Goal: Task Accomplishment & Management: Use online tool/utility

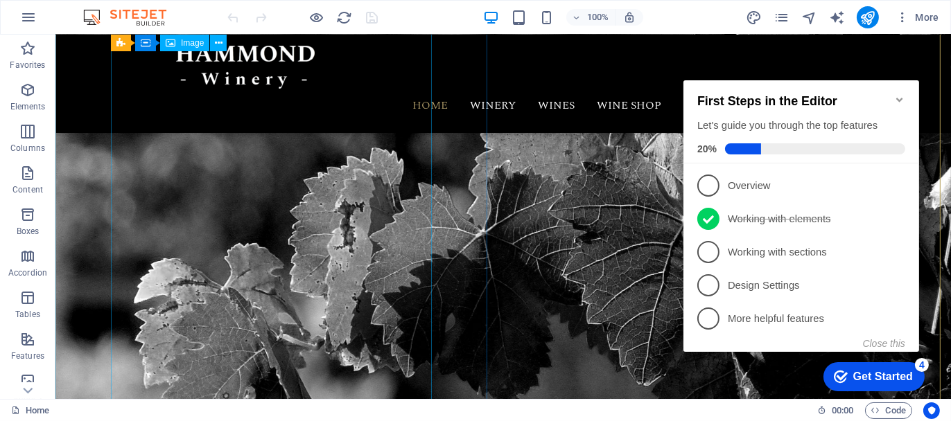
scroll to position [69, 0]
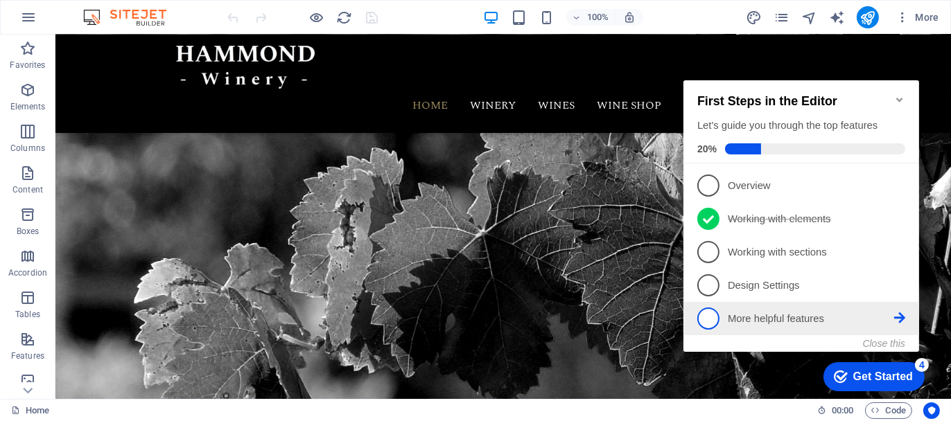
click at [776, 317] on p "More helpful features - incomplete" at bounding box center [810, 318] width 166 height 15
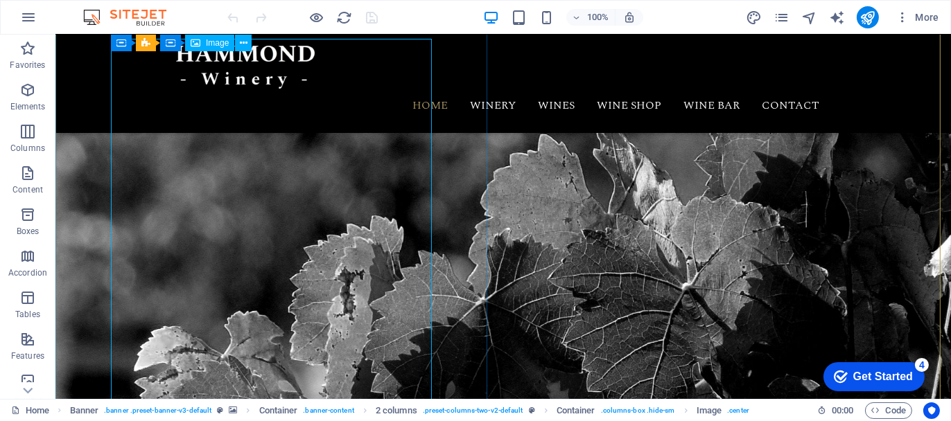
scroll to position [0, 0]
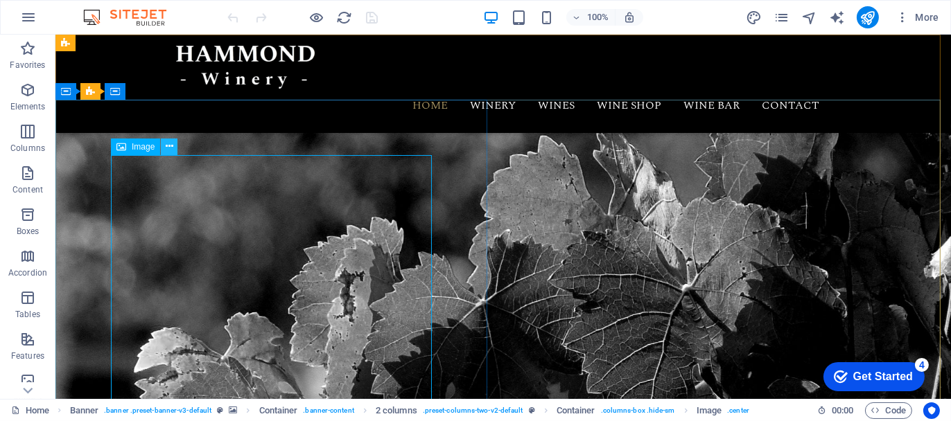
click at [171, 146] on icon at bounding box center [170, 146] width 8 height 15
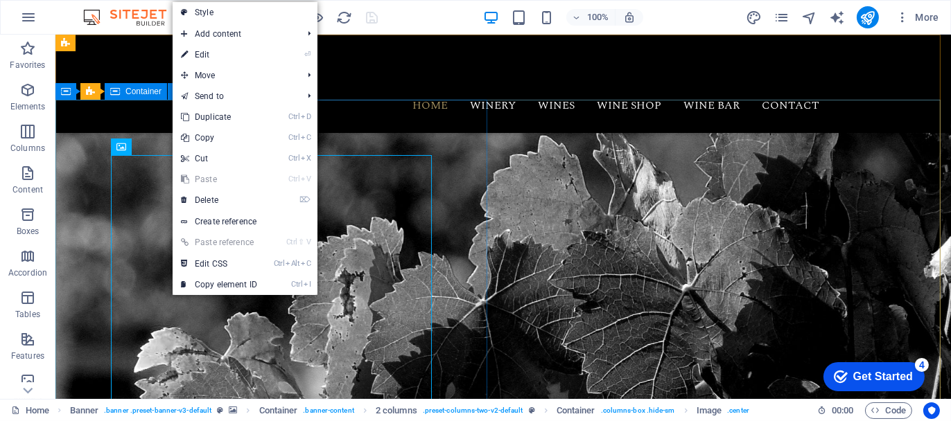
click at [140, 91] on span "Container" at bounding box center [143, 91] width 36 height 8
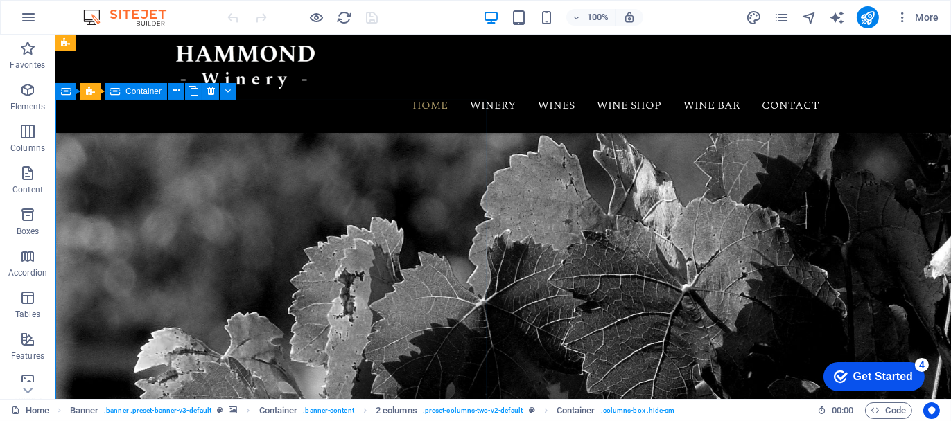
click at [140, 96] on div "Container" at bounding box center [136, 91] width 62 height 17
click at [173, 94] on icon at bounding box center [177, 91] width 8 height 15
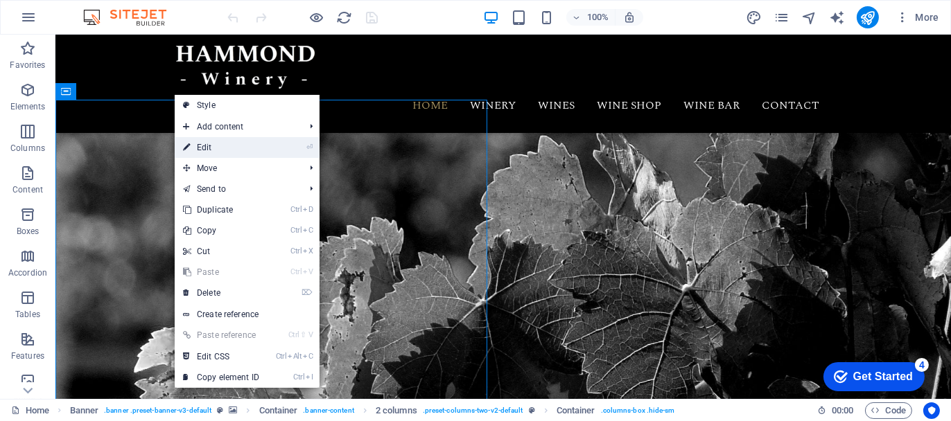
click at [202, 150] on link "⏎ Edit" at bounding box center [221, 147] width 93 height 21
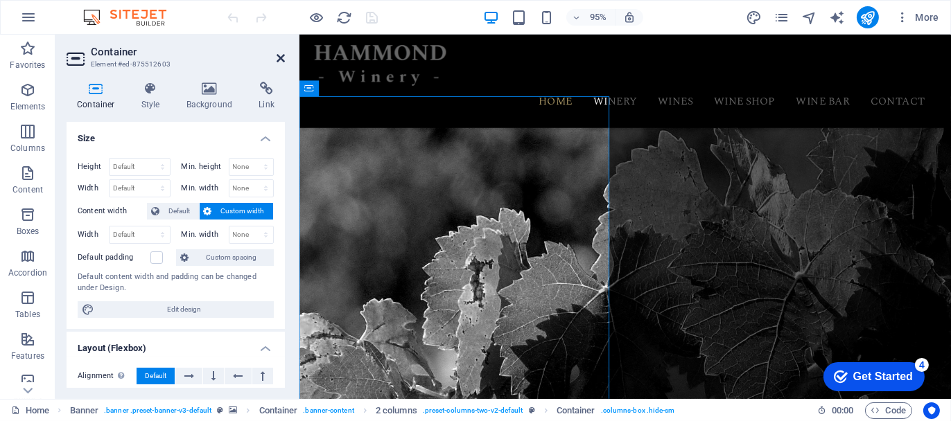
click at [284, 56] on icon at bounding box center [281, 58] width 8 height 11
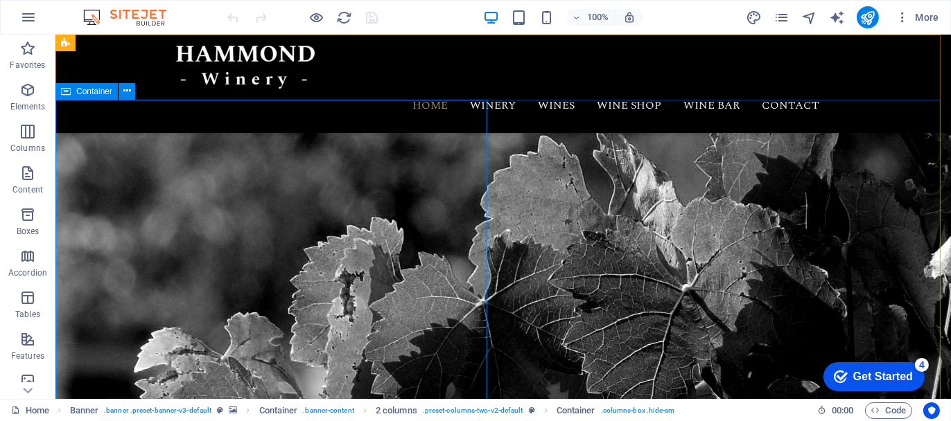
click at [72, 91] on div "Container" at bounding box center [86, 91] width 62 height 17
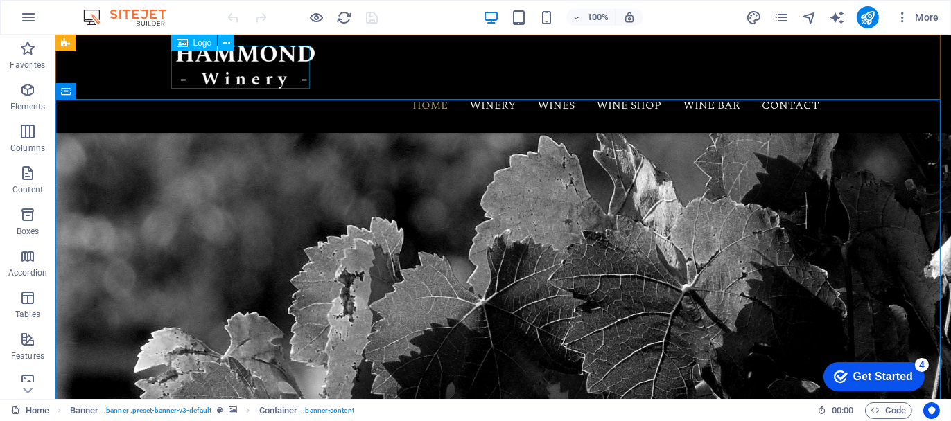
click at [245, 71] on div at bounding box center [502, 67] width 654 height 43
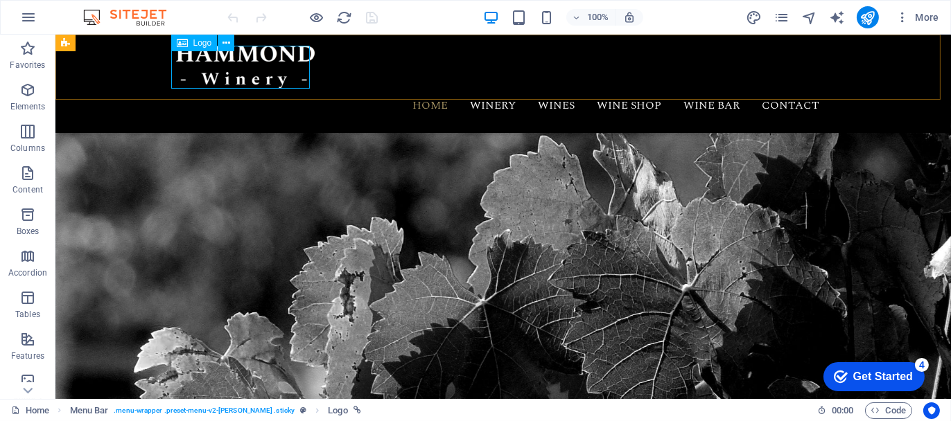
click at [201, 44] on span "Logo" at bounding box center [202, 43] width 19 height 8
click at [227, 44] on icon at bounding box center [226, 43] width 8 height 15
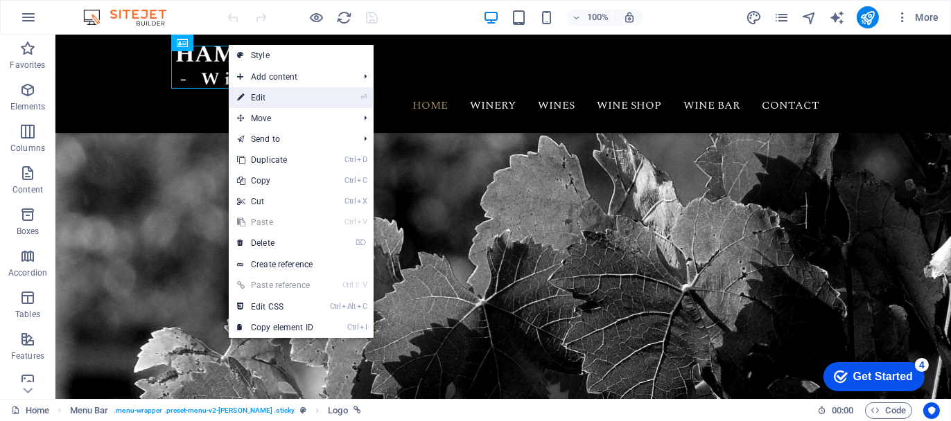
click at [259, 96] on link "⏎ Edit" at bounding box center [275, 97] width 93 height 21
select select "px"
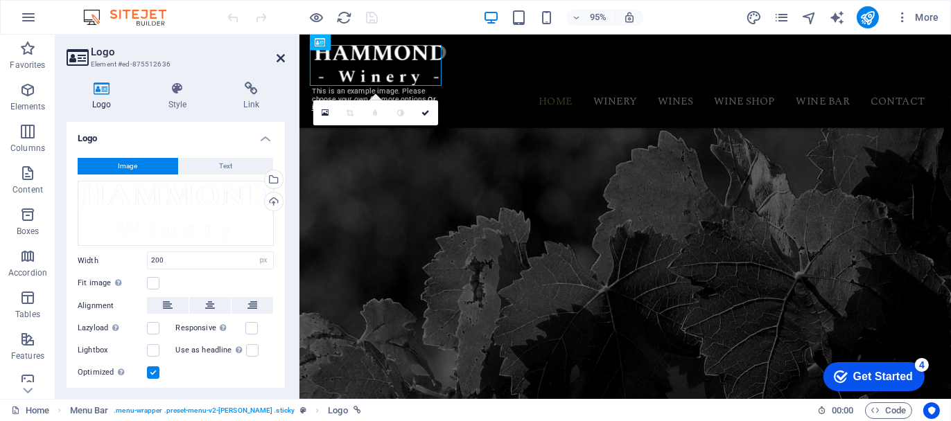
click at [278, 55] on icon at bounding box center [281, 58] width 8 height 11
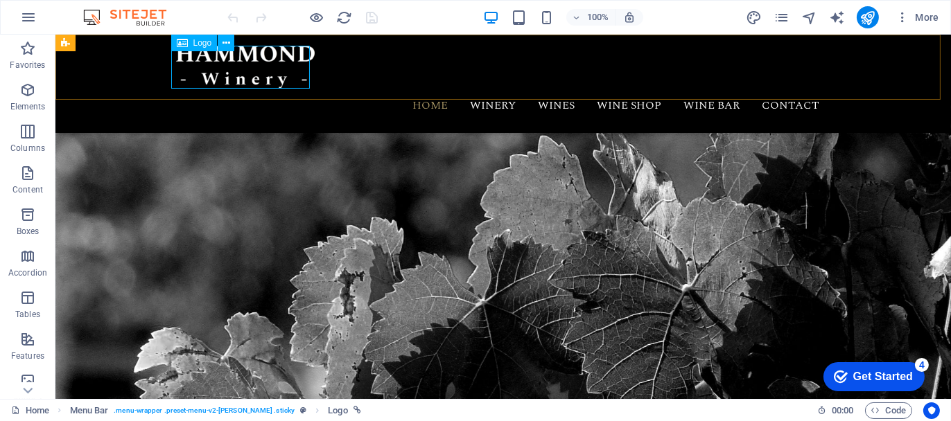
click at [195, 44] on span "Logo" at bounding box center [202, 43] width 19 height 8
click at [227, 39] on icon at bounding box center [226, 43] width 8 height 15
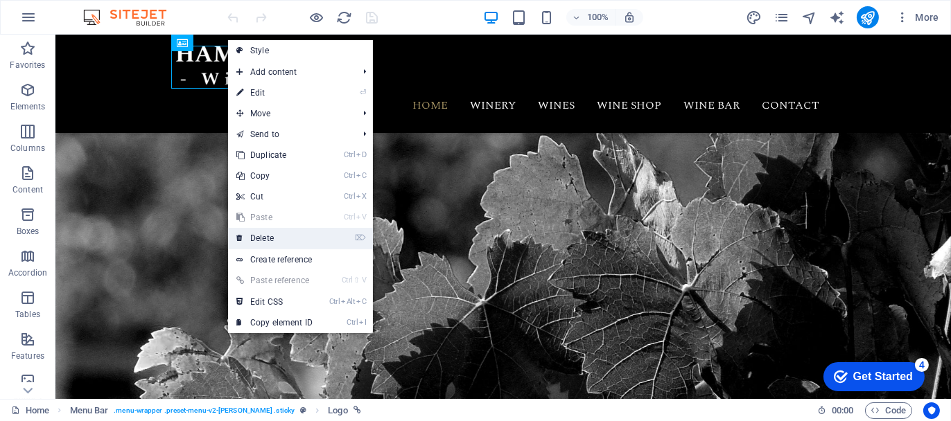
click at [268, 238] on link "⌦ Delete" at bounding box center [274, 238] width 93 height 21
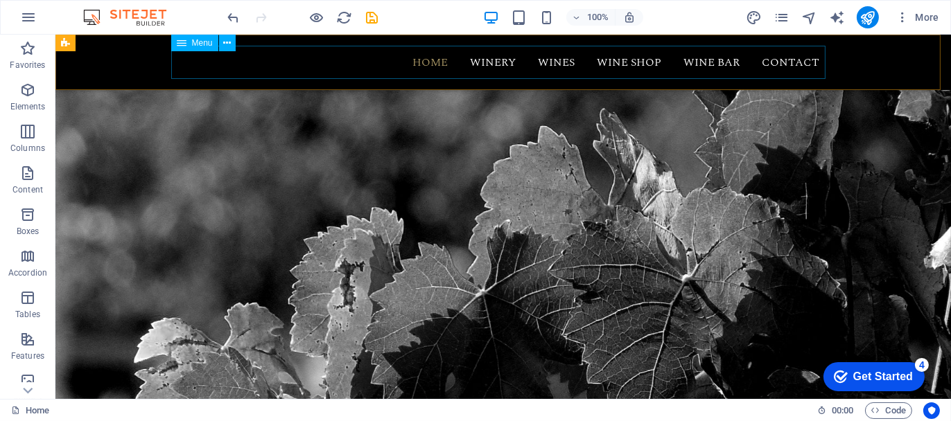
click at [201, 44] on span "Menu" at bounding box center [202, 43] width 21 height 8
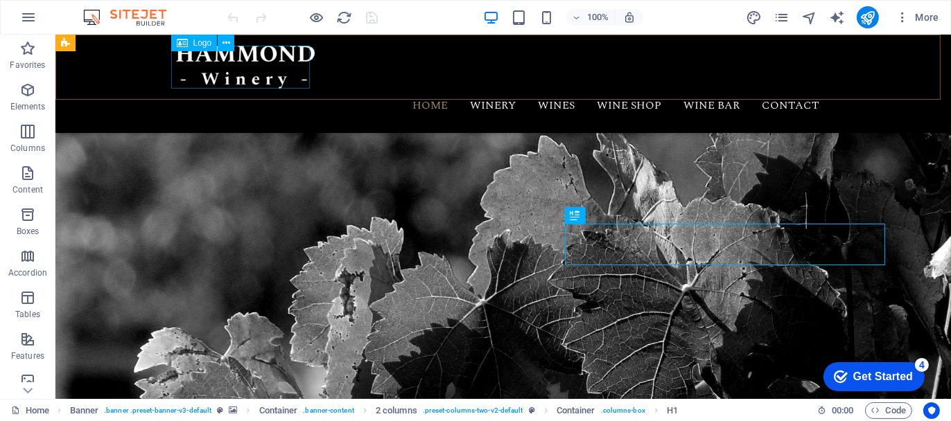
click at [252, 67] on div at bounding box center [502, 67] width 654 height 43
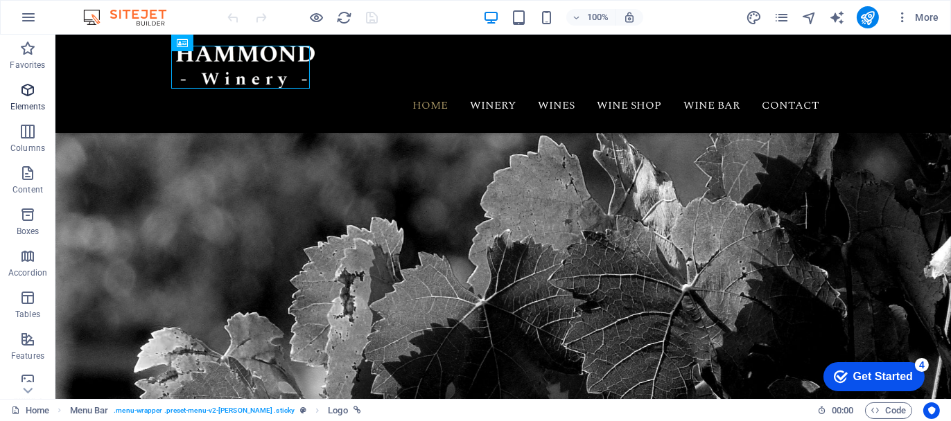
click at [26, 92] on icon "button" at bounding box center [27, 90] width 17 height 17
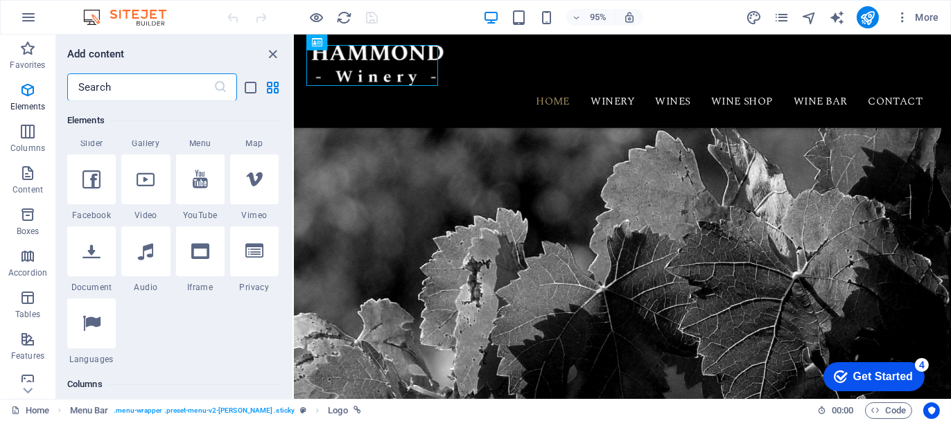
scroll to position [424, 0]
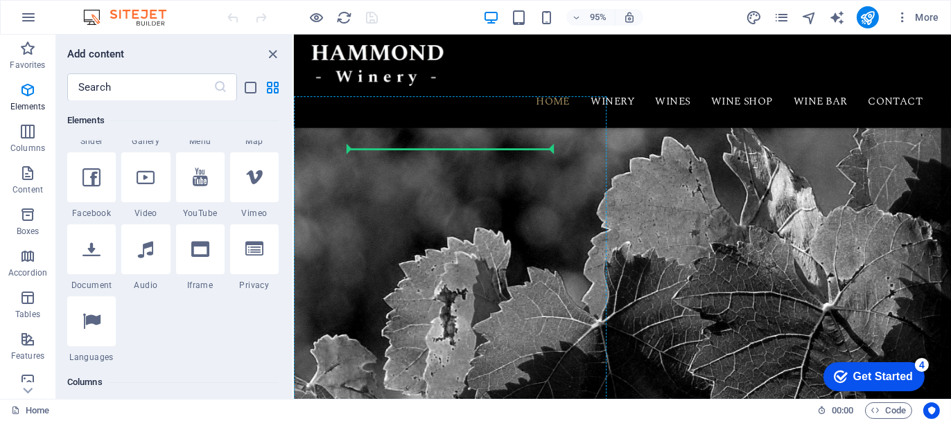
select select "%"
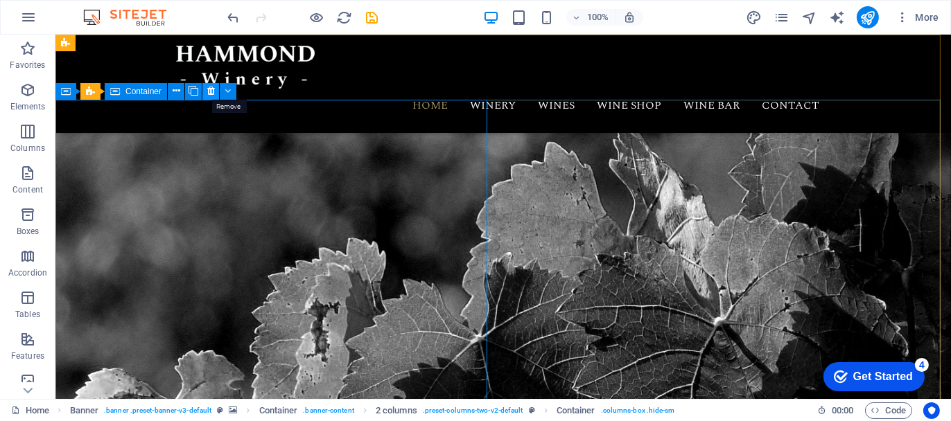
click at [209, 93] on icon at bounding box center [211, 91] width 8 height 15
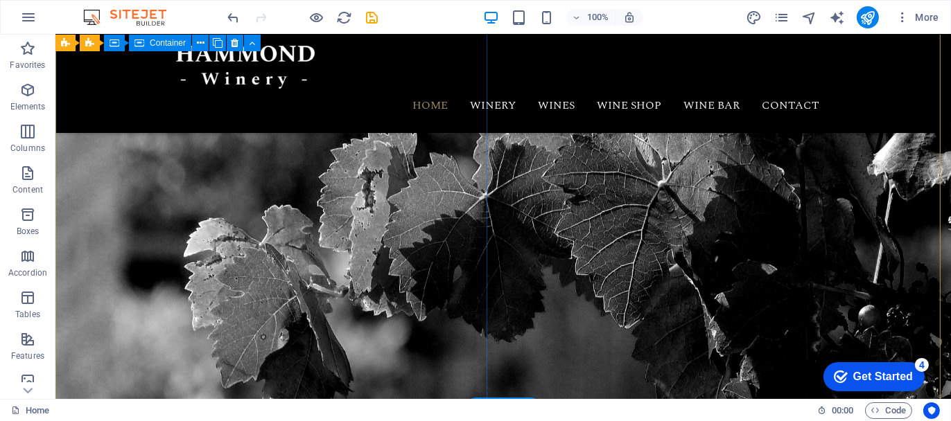
scroll to position [0, 0]
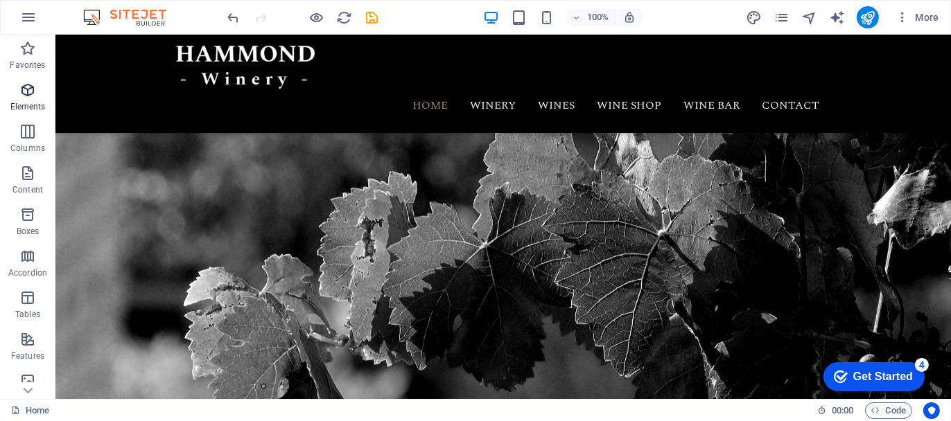
click at [28, 93] on icon "button" at bounding box center [27, 90] width 17 height 17
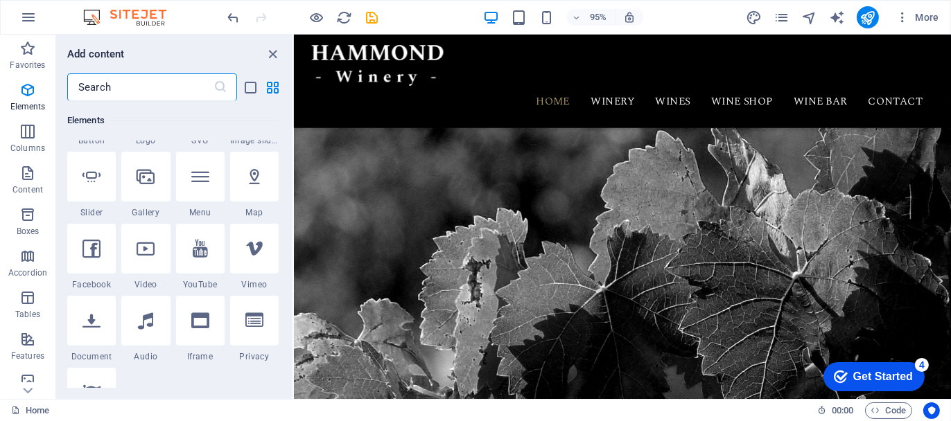
scroll to position [355, 0]
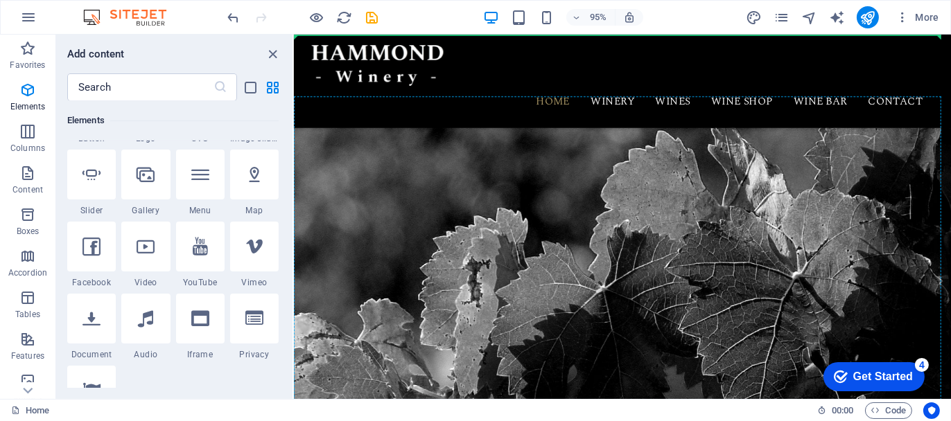
select select "%"
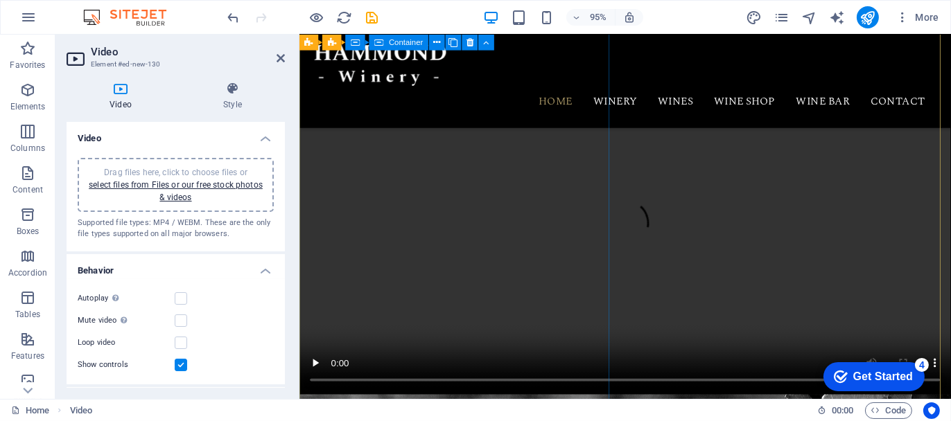
scroll to position [0, 0]
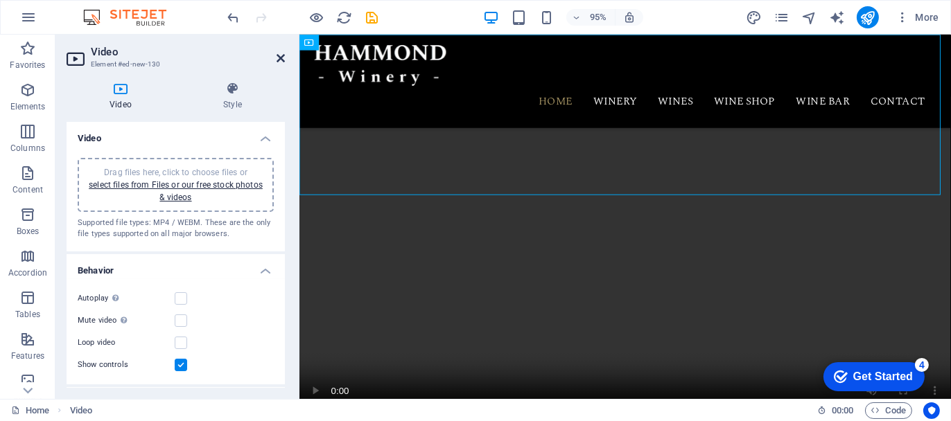
click at [278, 56] on icon at bounding box center [281, 58] width 8 height 11
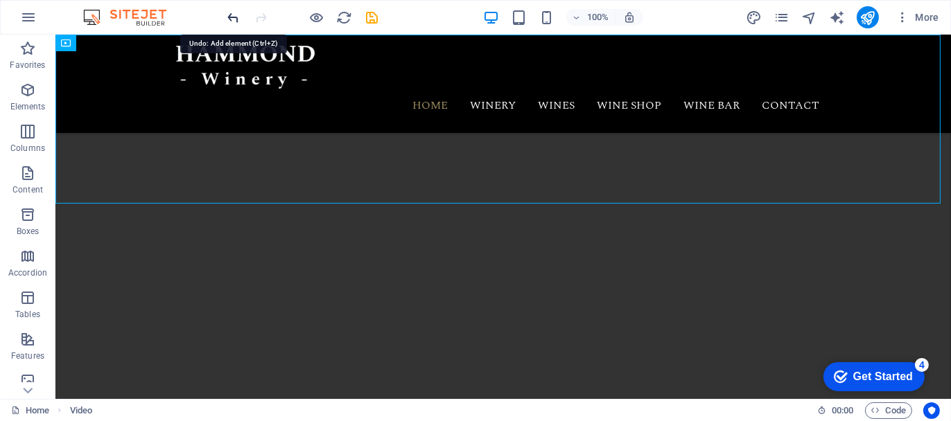
click at [234, 12] on icon "undo" at bounding box center [234, 18] width 16 height 16
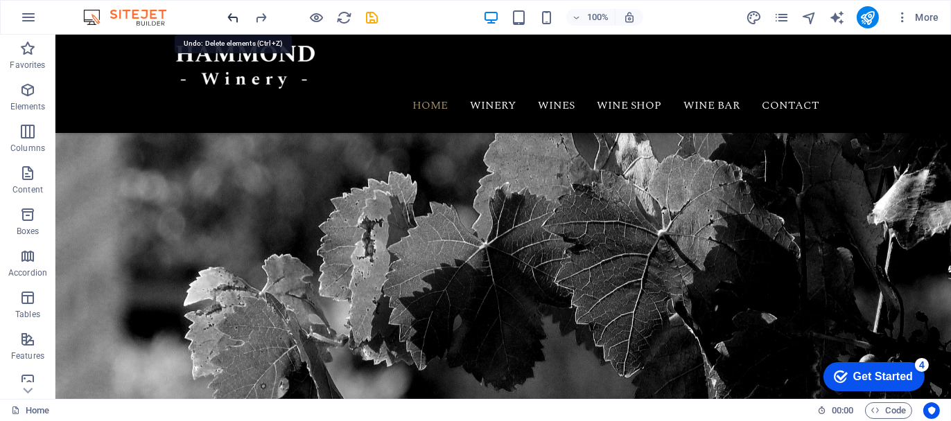
click at [230, 16] on icon "undo" at bounding box center [234, 18] width 16 height 16
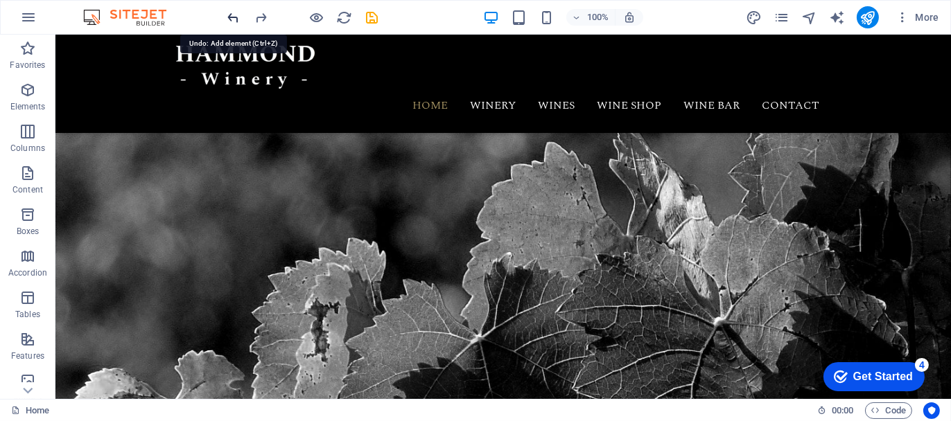
click at [229, 20] on icon "undo" at bounding box center [234, 18] width 16 height 16
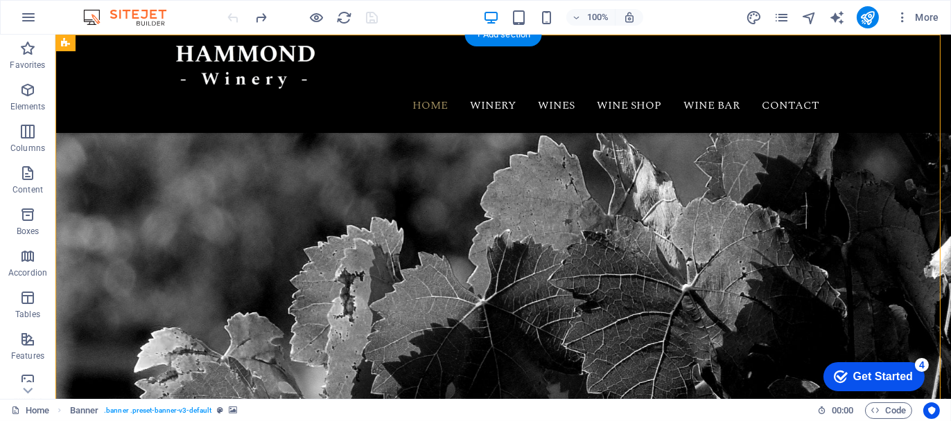
drag, startPoint x: 190, startPoint y: 184, endPoint x: 168, endPoint y: 173, distance: 25.1
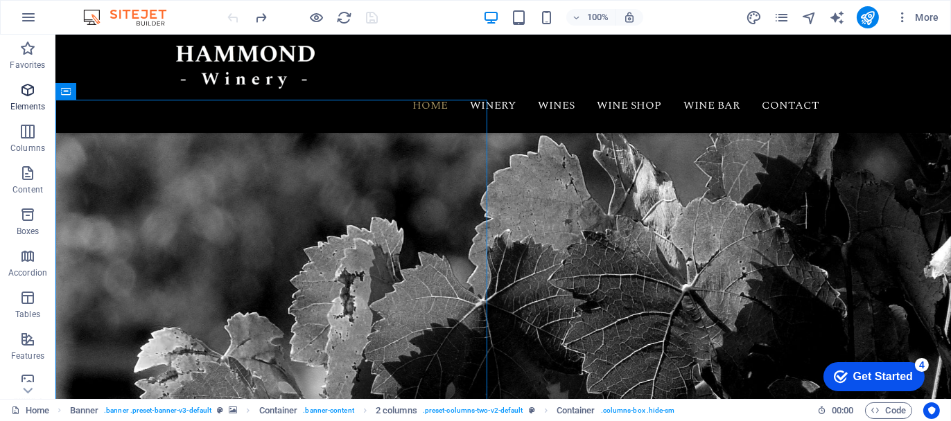
click at [26, 94] on icon "button" at bounding box center [27, 90] width 17 height 17
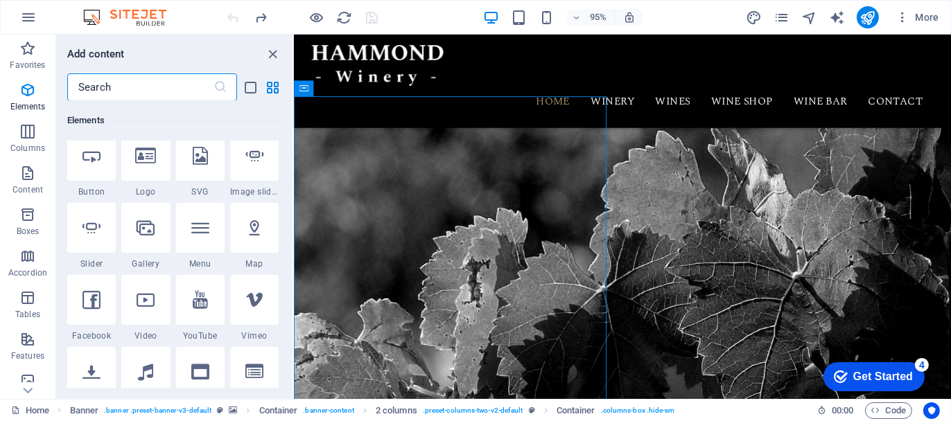
scroll to position [355, 0]
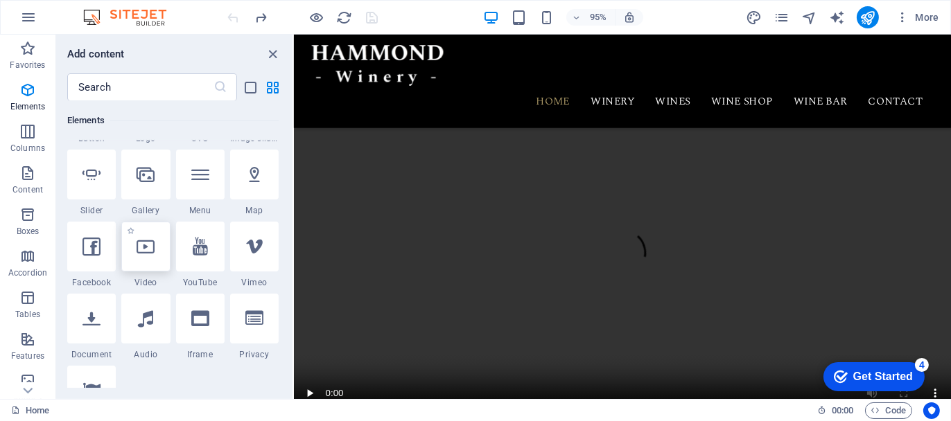
select select "%"
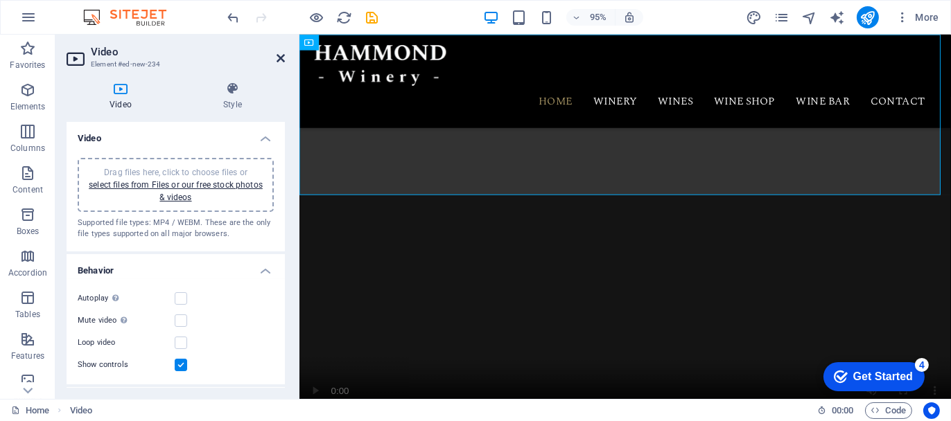
click at [277, 54] on icon at bounding box center [281, 58] width 8 height 11
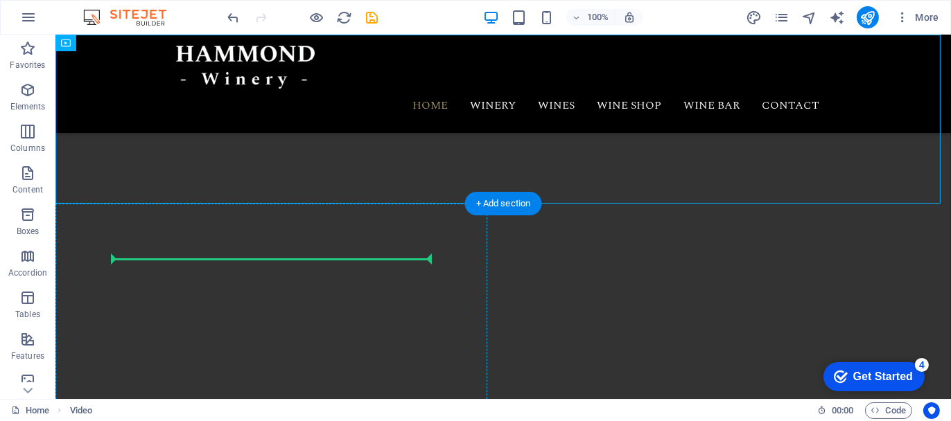
drag, startPoint x: 581, startPoint y: 148, endPoint x: 233, endPoint y: 259, distance: 365.8
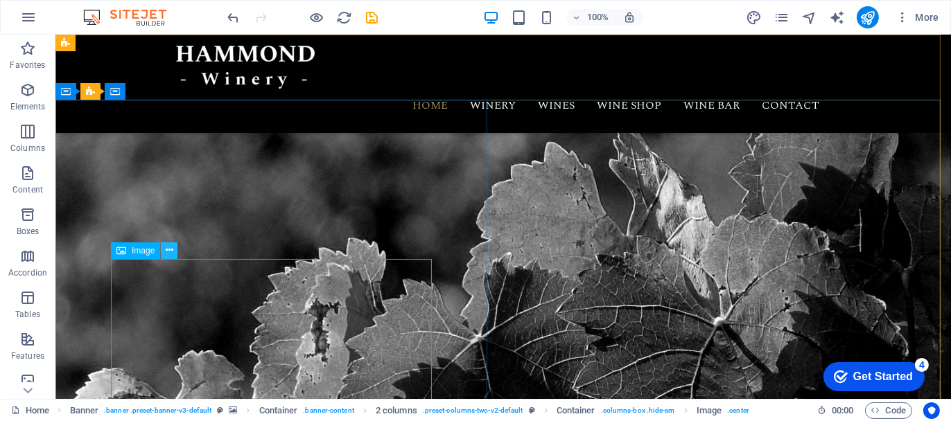
click at [168, 255] on icon at bounding box center [170, 250] width 8 height 15
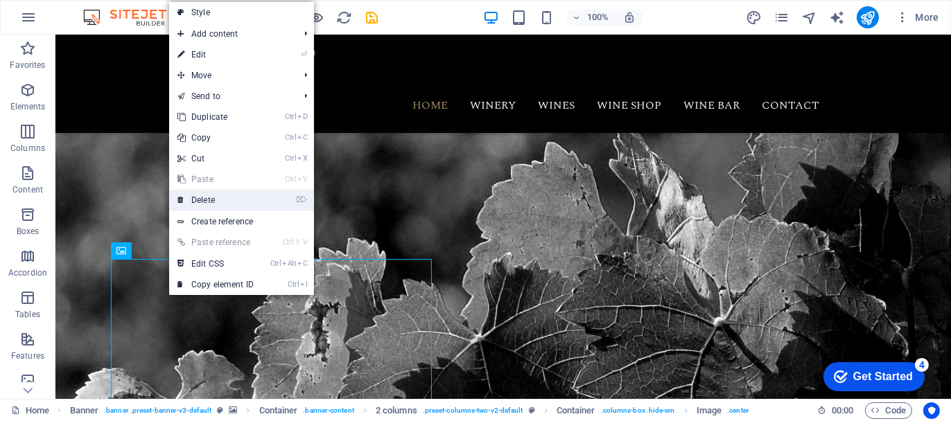
click at [209, 198] on link "⌦ Delete" at bounding box center [215, 200] width 93 height 21
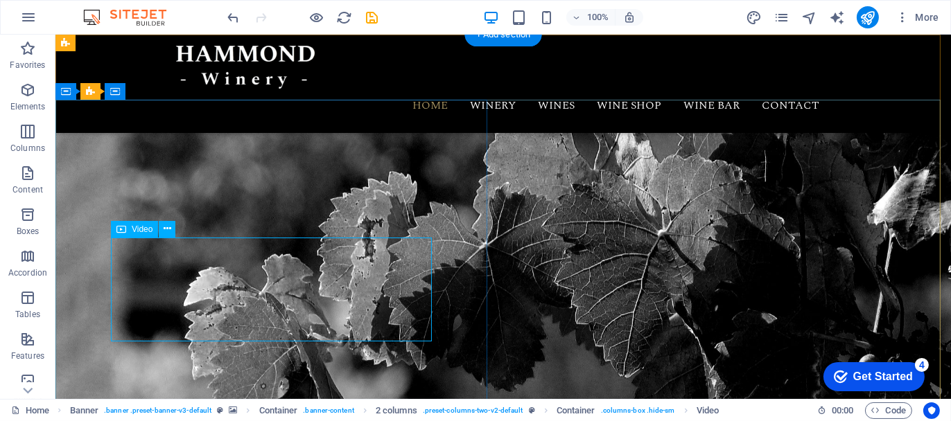
click at [170, 227] on icon at bounding box center [168, 229] width 8 height 15
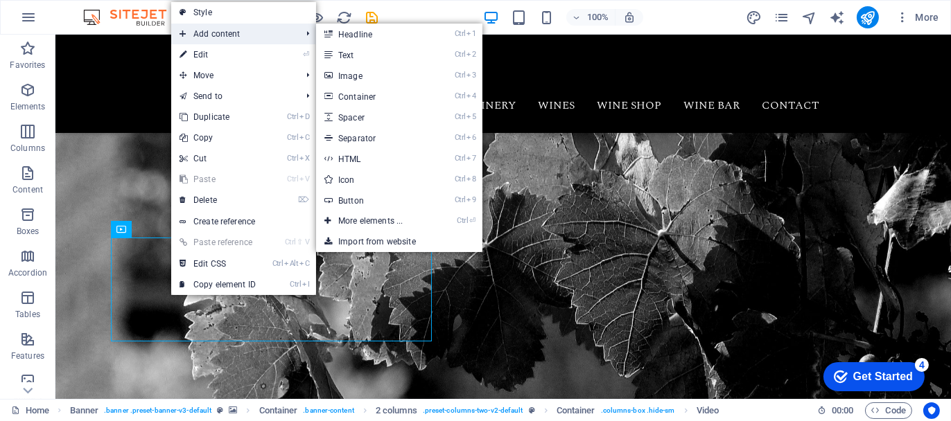
click at [223, 32] on span "Add content" at bounding box center [233, 34] width 124 height 21
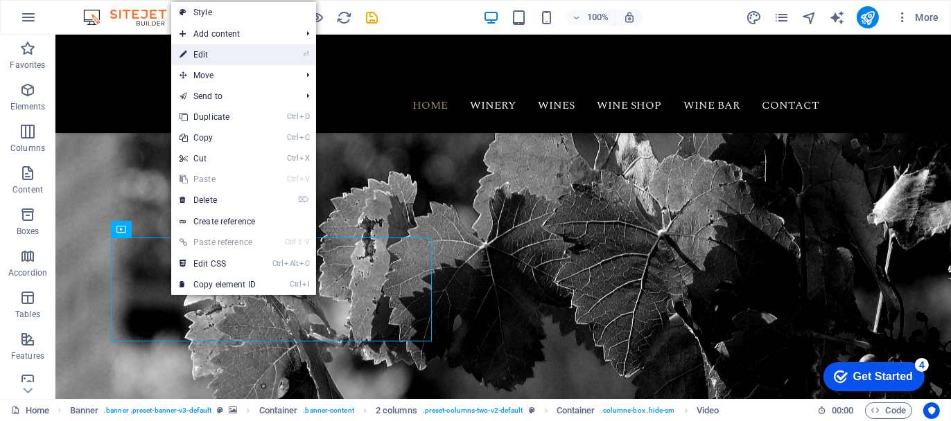
click at [202, 55] on link "⏎ Edit" at bounding box center [217, 54] width 93 height 21
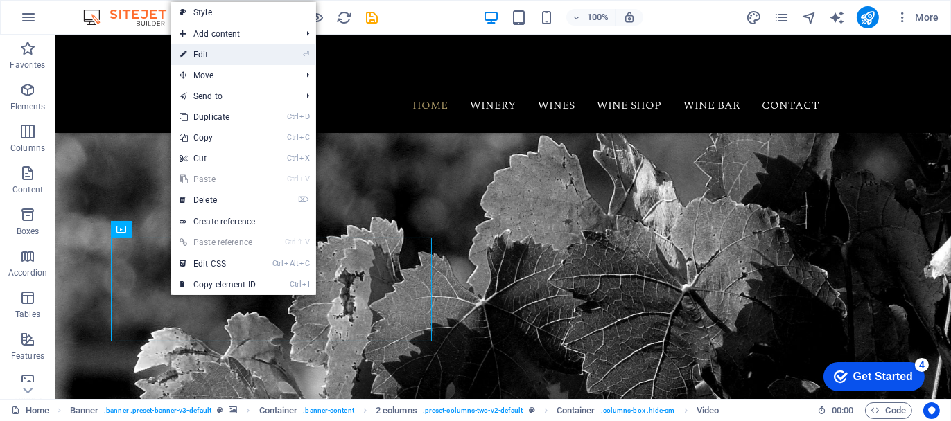
select select "%"
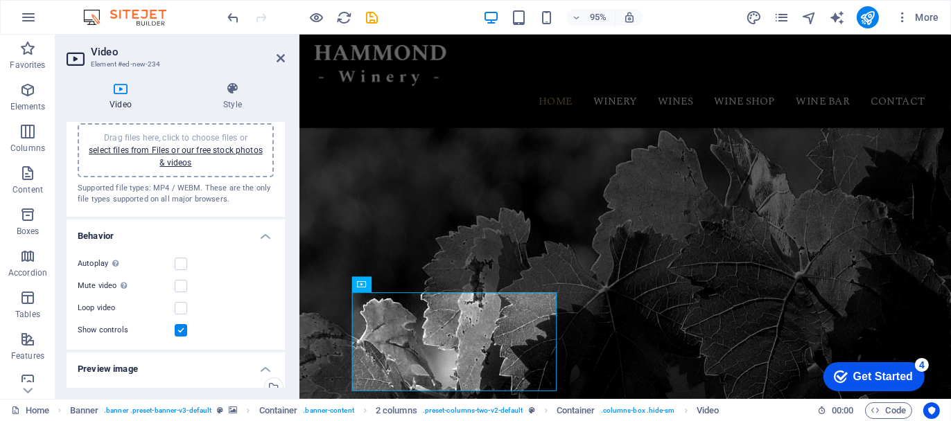
scroll to position [33, 0]
